Goal: Information Seeking & Learning: Find specific fact

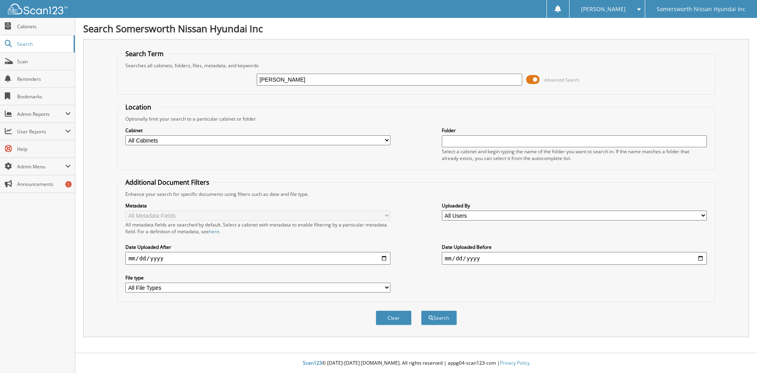
type input "[PERSON_NAME]"
click at [421, 310] on button "Search" at bounding box center [439, 317] width 36 height 15
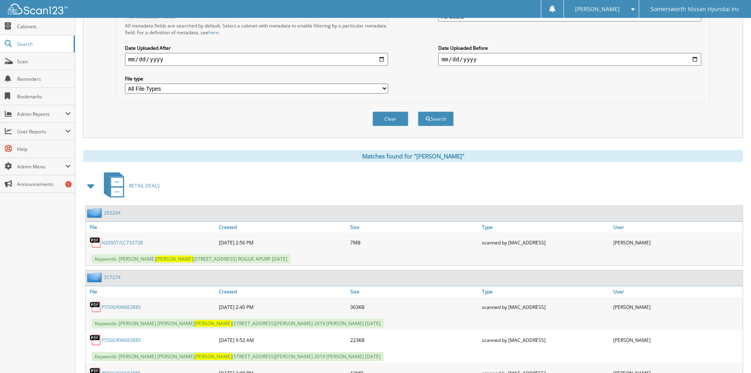
scroll to position [239, 0]
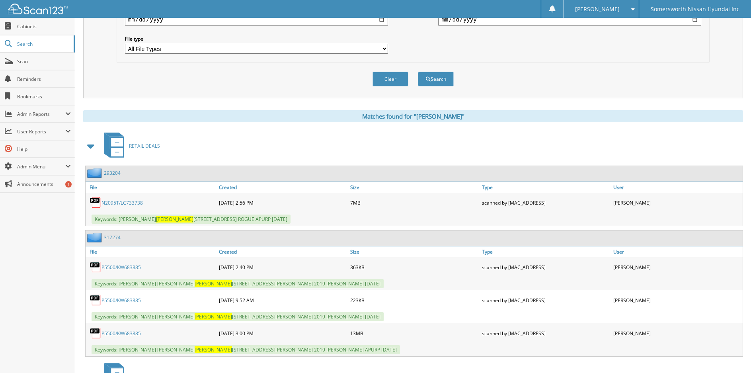
click at [127, 300] on link "P5500/KW683885" at bounding box center [120, 300] width 39 height 7
click at [115, 334] on link "P5500/KW683885" at bounding box center [120, 333] width 39 height 7
